Goal: Task Accomplishment & Management: Use online tool/utility

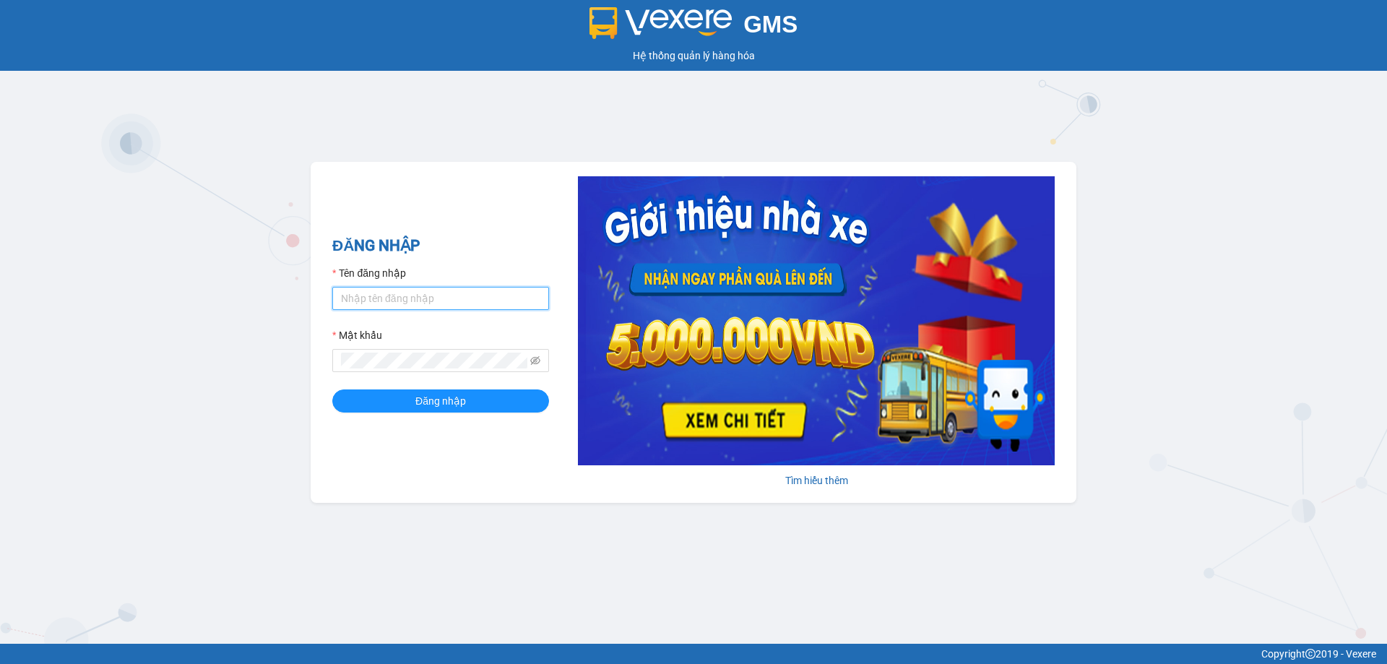
click at [352, 293] on input "Tên đăng nhập" at bounding box center [440, 298] width 217 height 23
type input "kimngan.binhtam"
click at [444, 404] on span "Đăng nhập" at bounding box center [440, 401] width 51 height 16
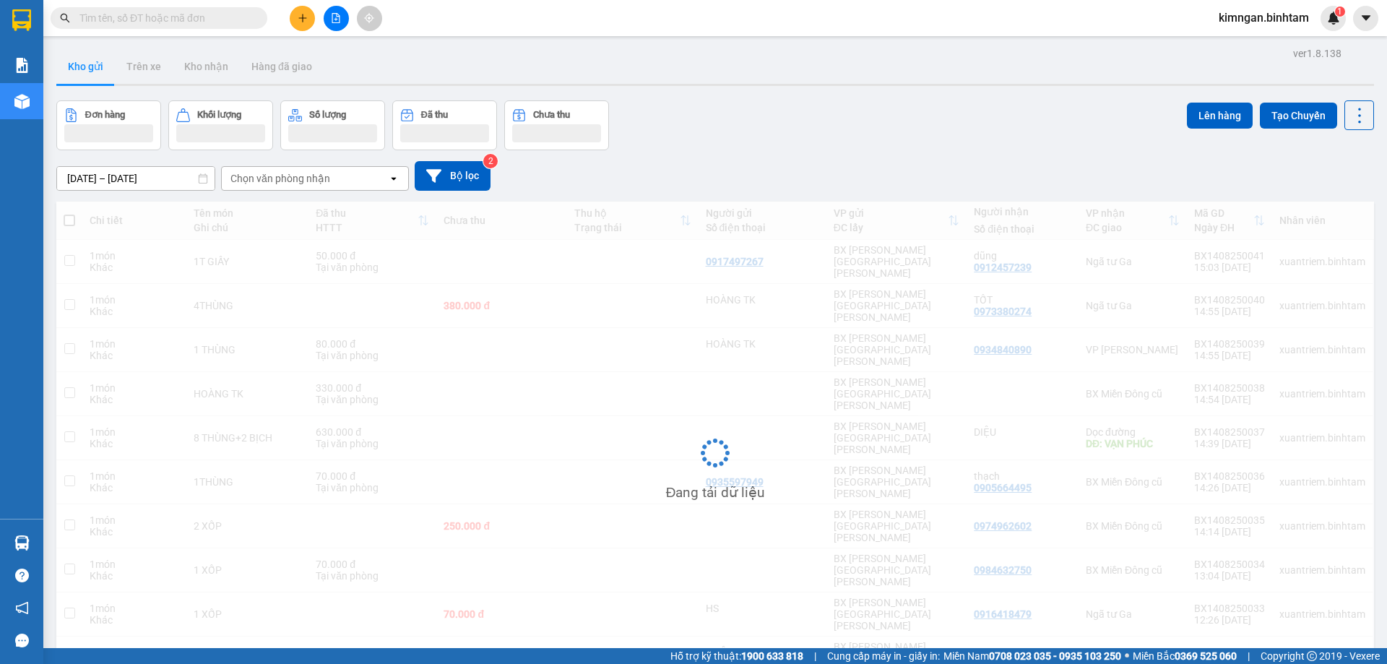
click at [246, 20] on input "text" at bounding box center [164, 18] width 171 height 16
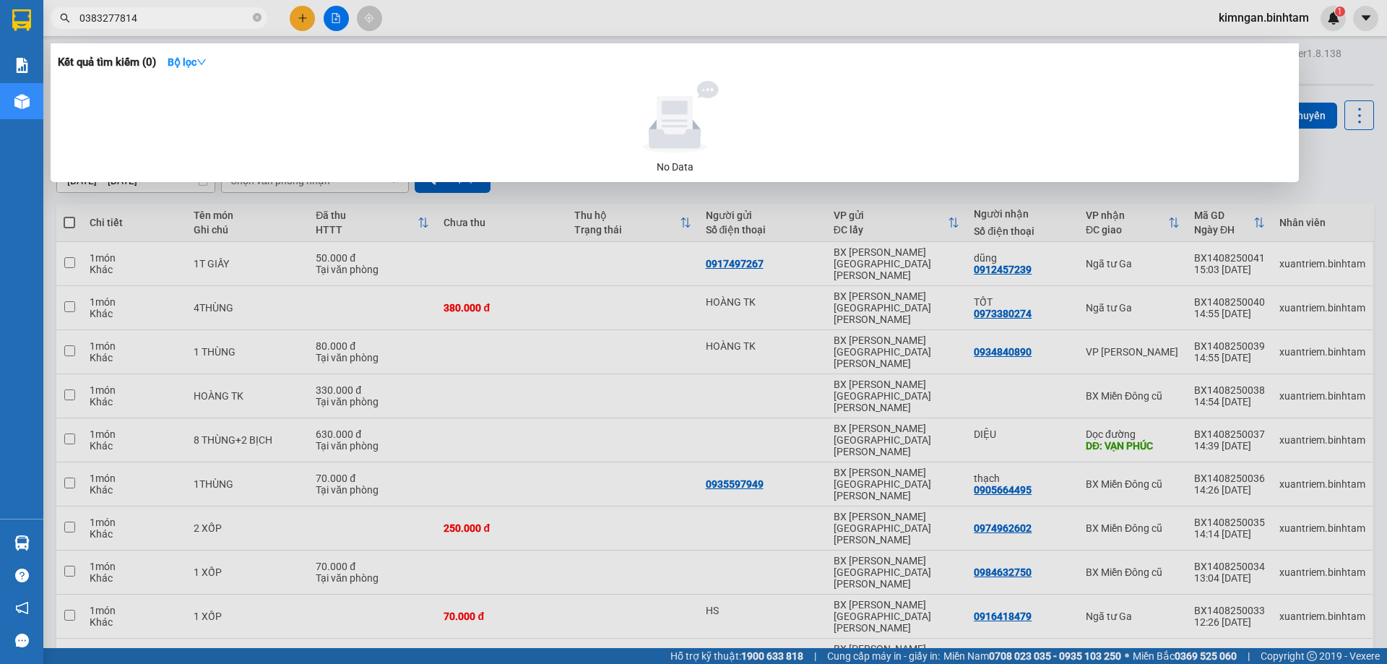
click at [215, 17] on input "0383277814" at bounding box center [164, 18] width 171 height 16
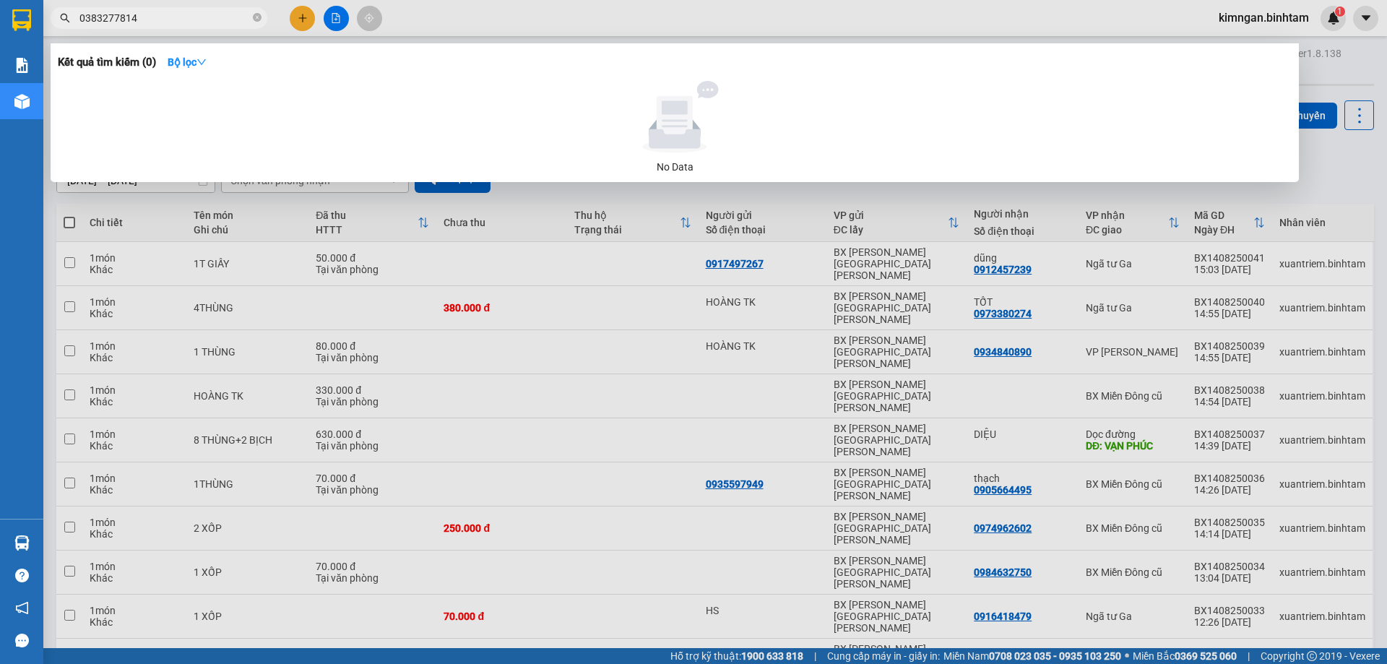
click at [215, 17] on input "0383277814" at bounding box center [164, 18] width 171 height 16
type input "0383277814"
